Goal: Find specific page/section: Find specific page/section

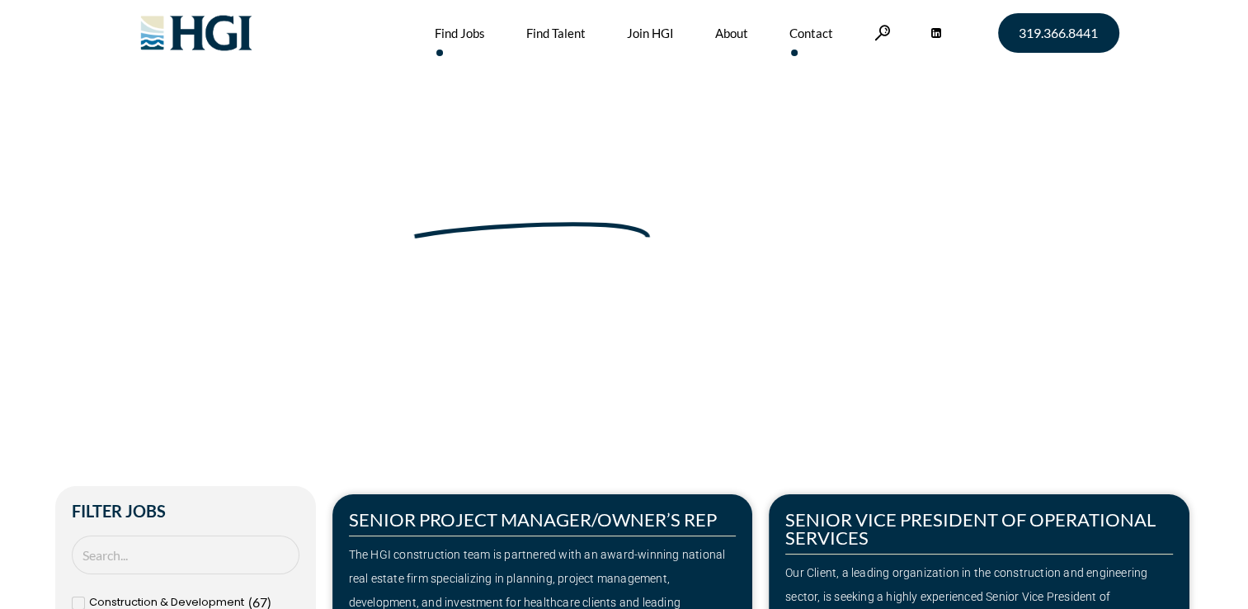
click at [818, 35] on link "Contact" at bounding box center [811, 33] width 44 height 66
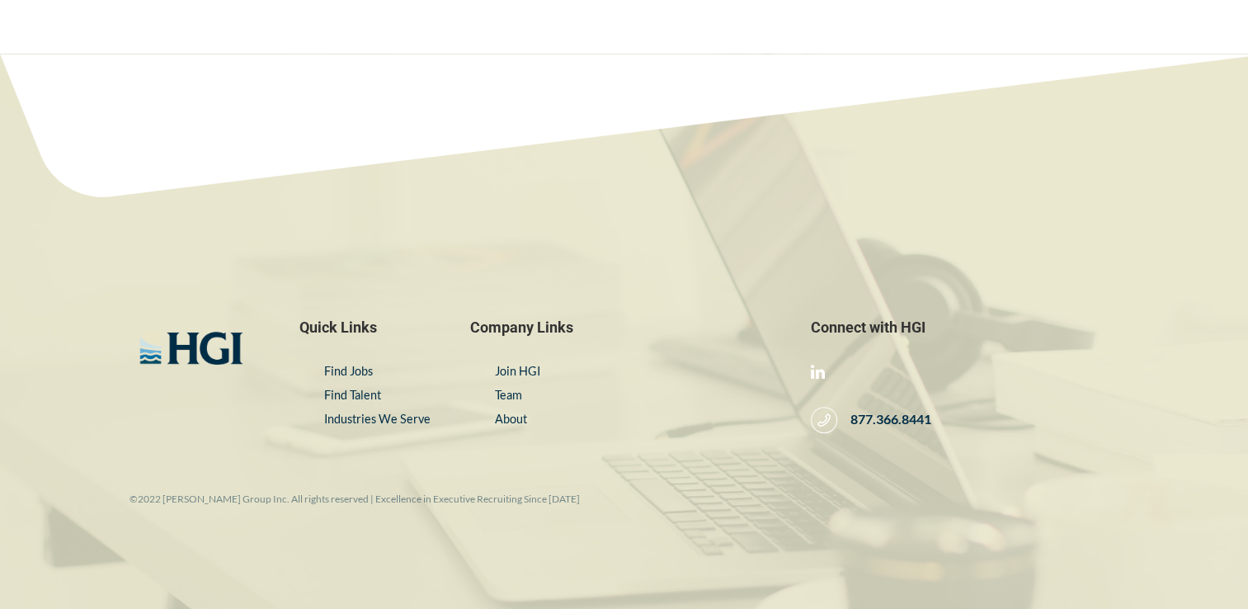
scroll to position [907, 0]
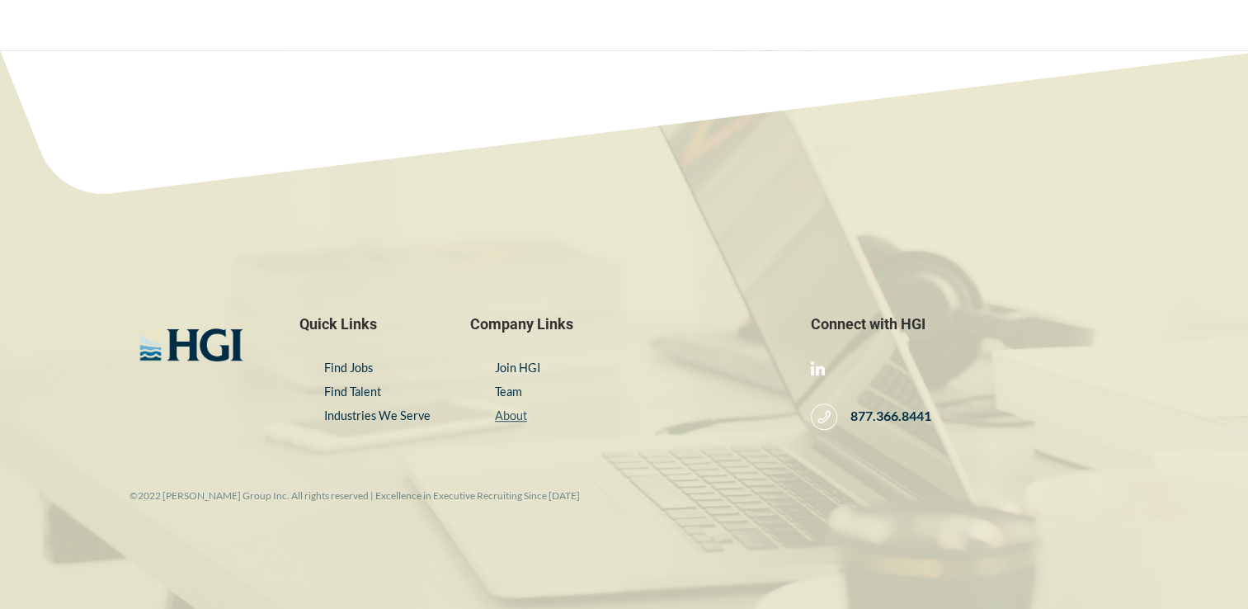
click at [507, 413] on link "About" at bounding box center [511, 415] width 32 height 14
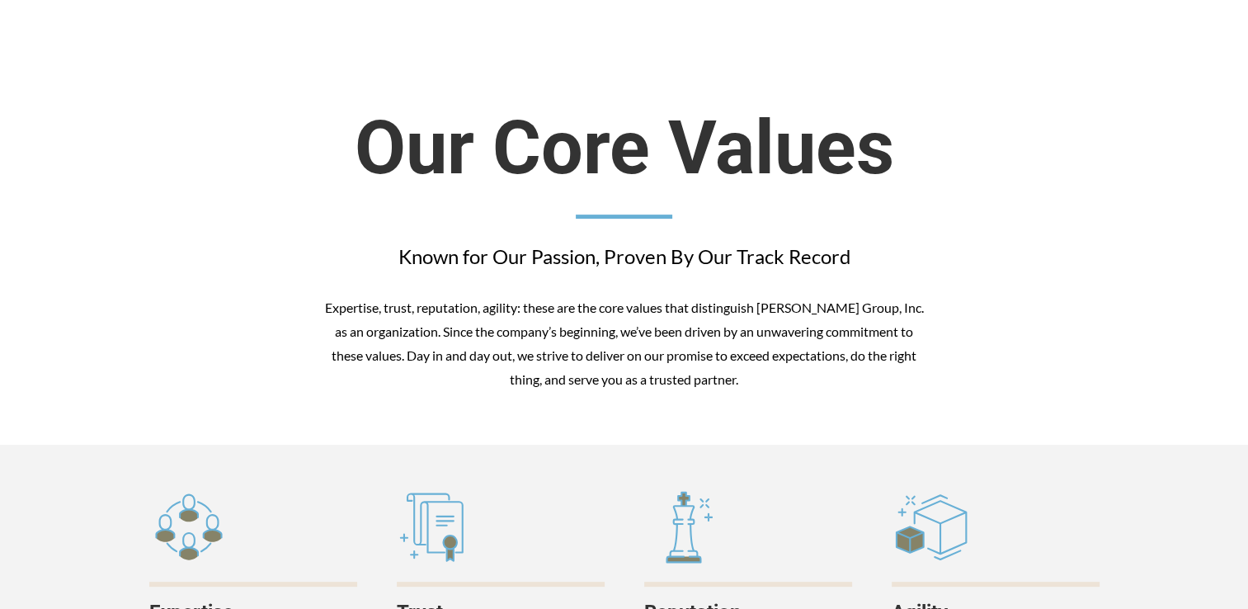
scroll to position [495, 0]
